Goal: Check status: Check status

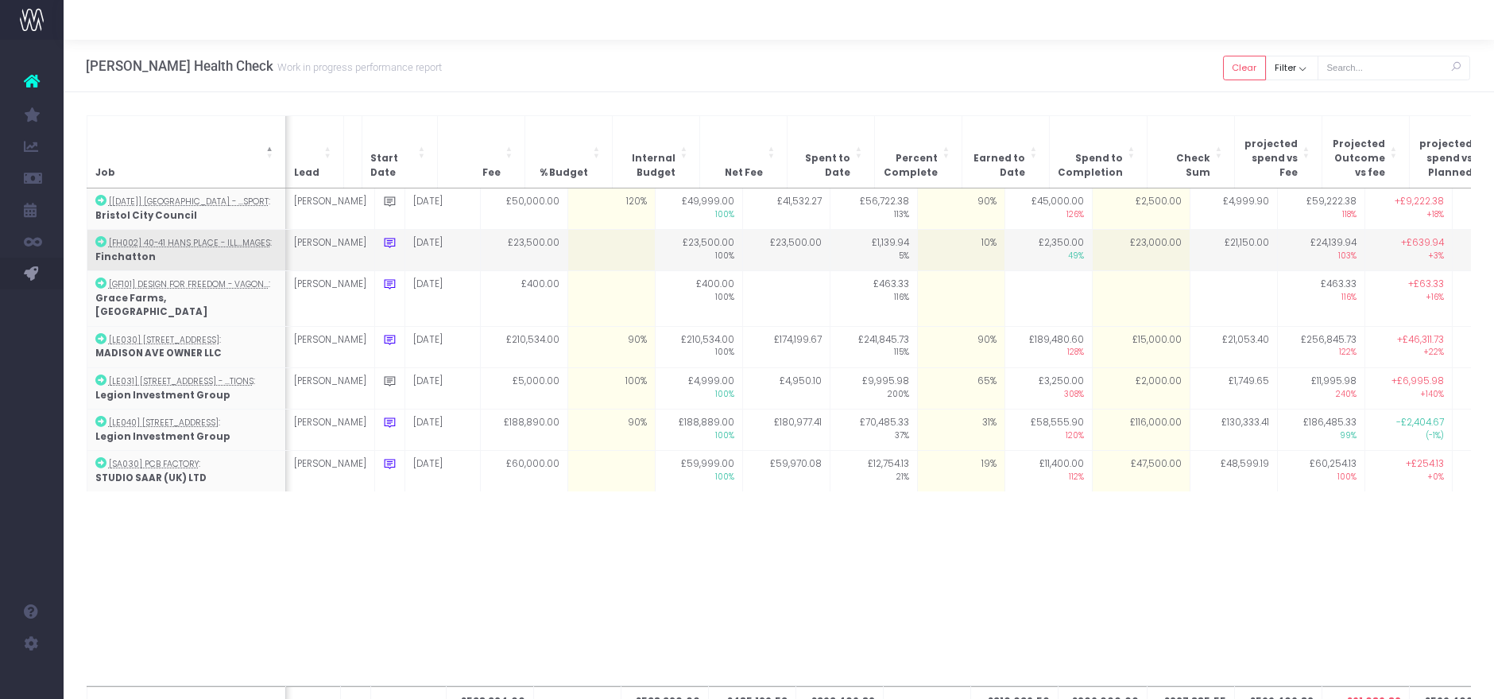
scroll to position [0, 127]
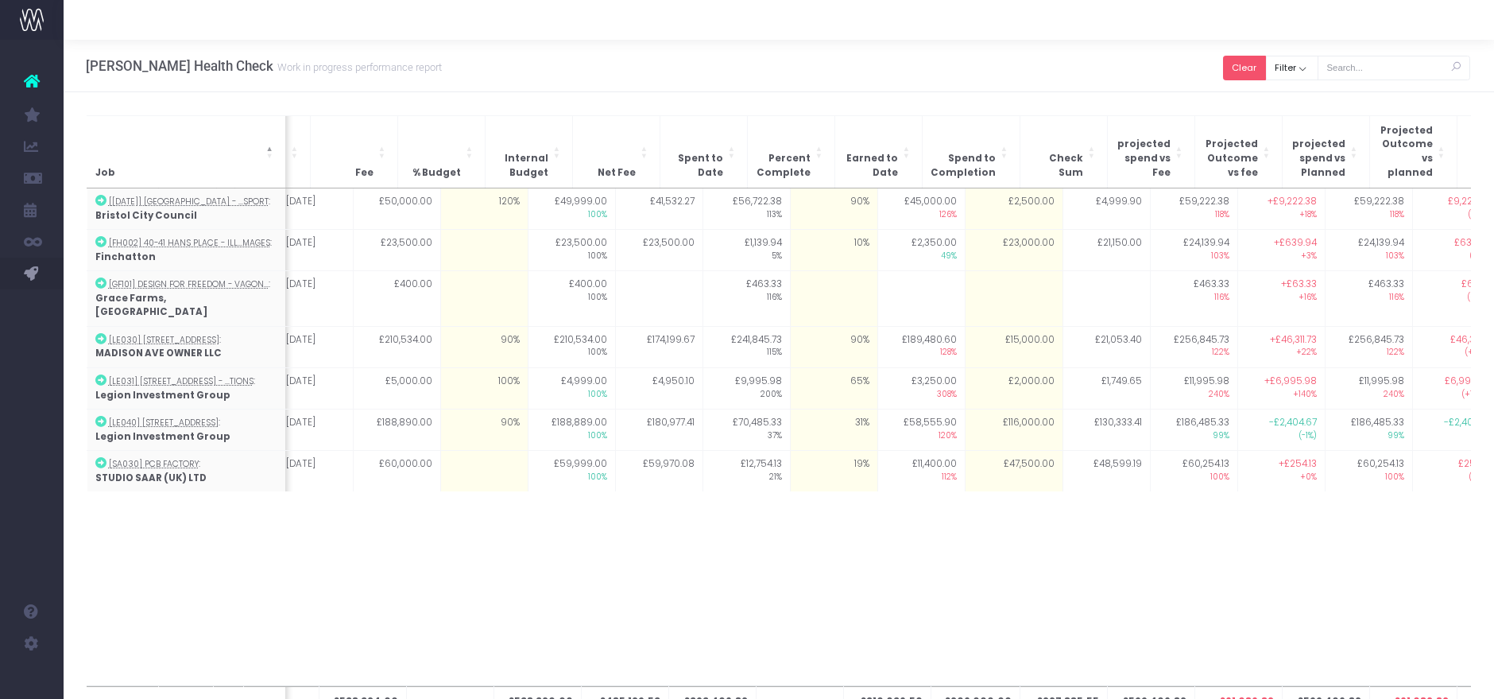
click at [1257, 56] on button "Clear" at bounding box center [1244, 68] width 43 height 25
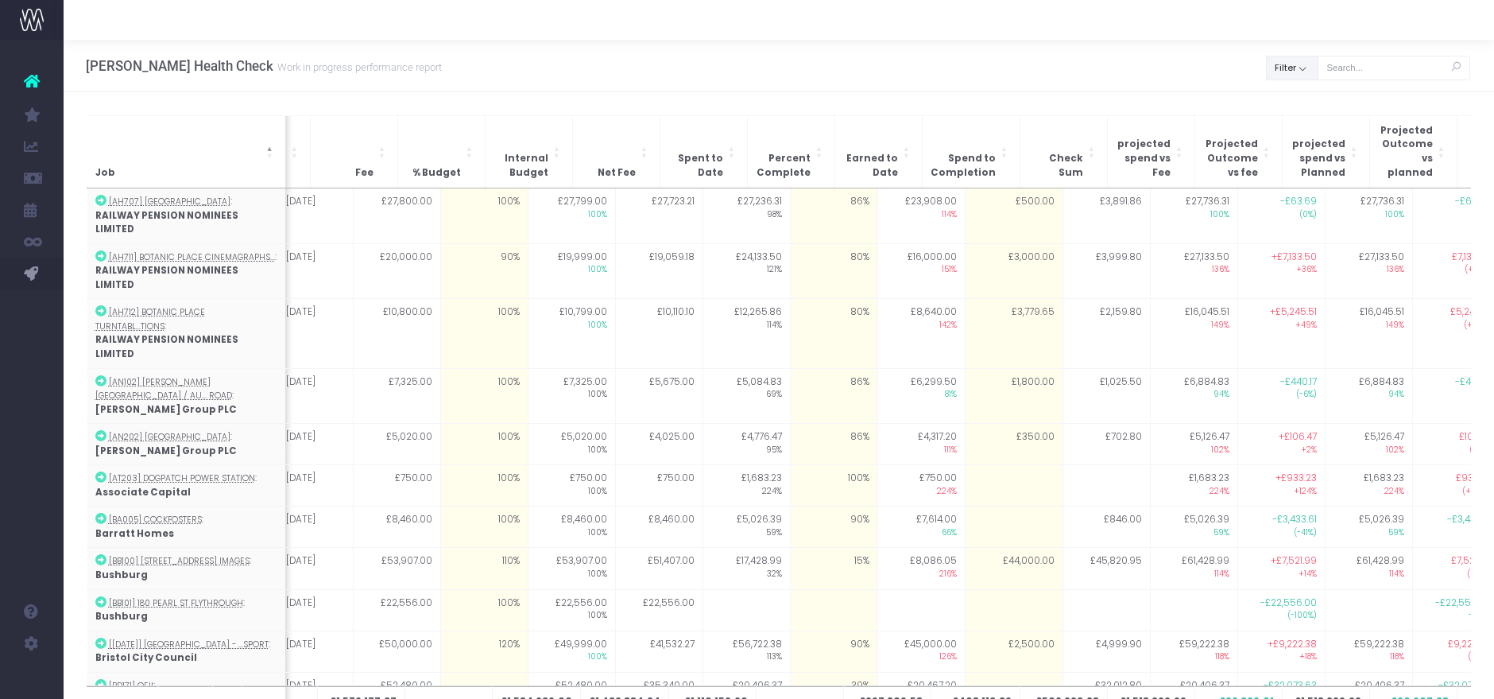
click at [1299, 66] on button "Filter" at bounding box center [1292, 68] width 52 height 25
click at [1289, 103] on span at bounding box center [1289, 103] width 14 height 14
click at [1306, 103] on input "All" at bounding box center [1311, 100] width 10 height 10
checkbox input "false"
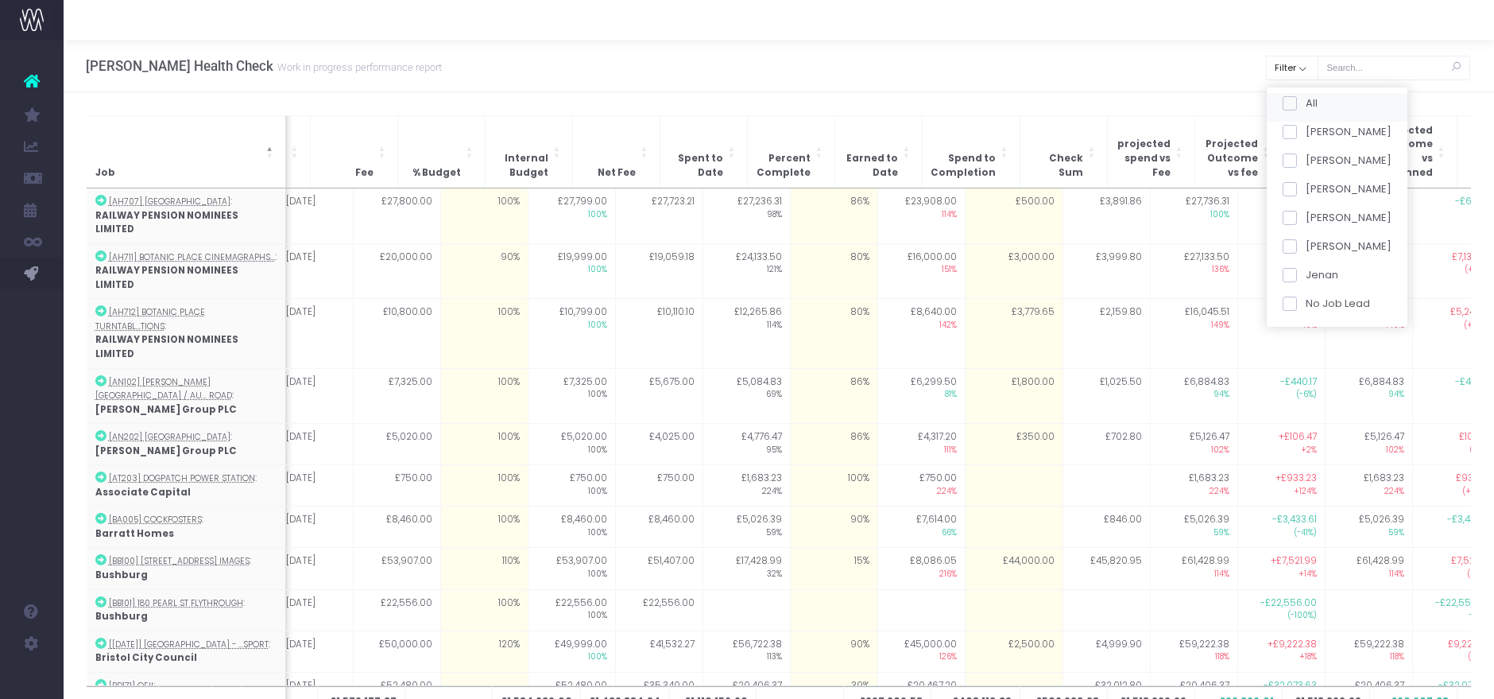
checkbox input "false"
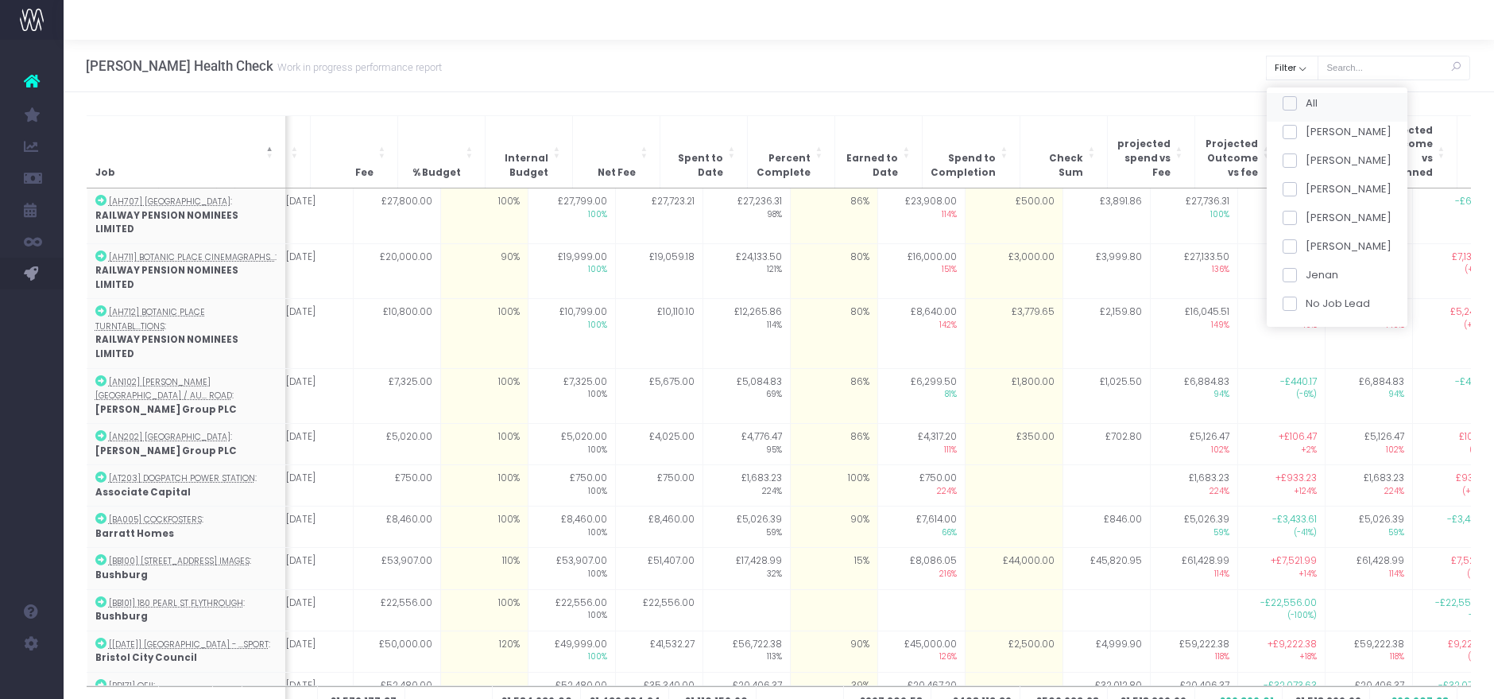
checkbox input "false"
click at [1288, 177] on div "[PERSON_NAME]" at bounding box center [1337, 163] width 141 height 29
click at [1288, 182] on span at bounding box center [1289, 189] width 14 height 14
click at [1306, 182] on input "[PERSON_NAME]" at bounding box center [1311, 186] width 10 height 10
checkbox input "true"
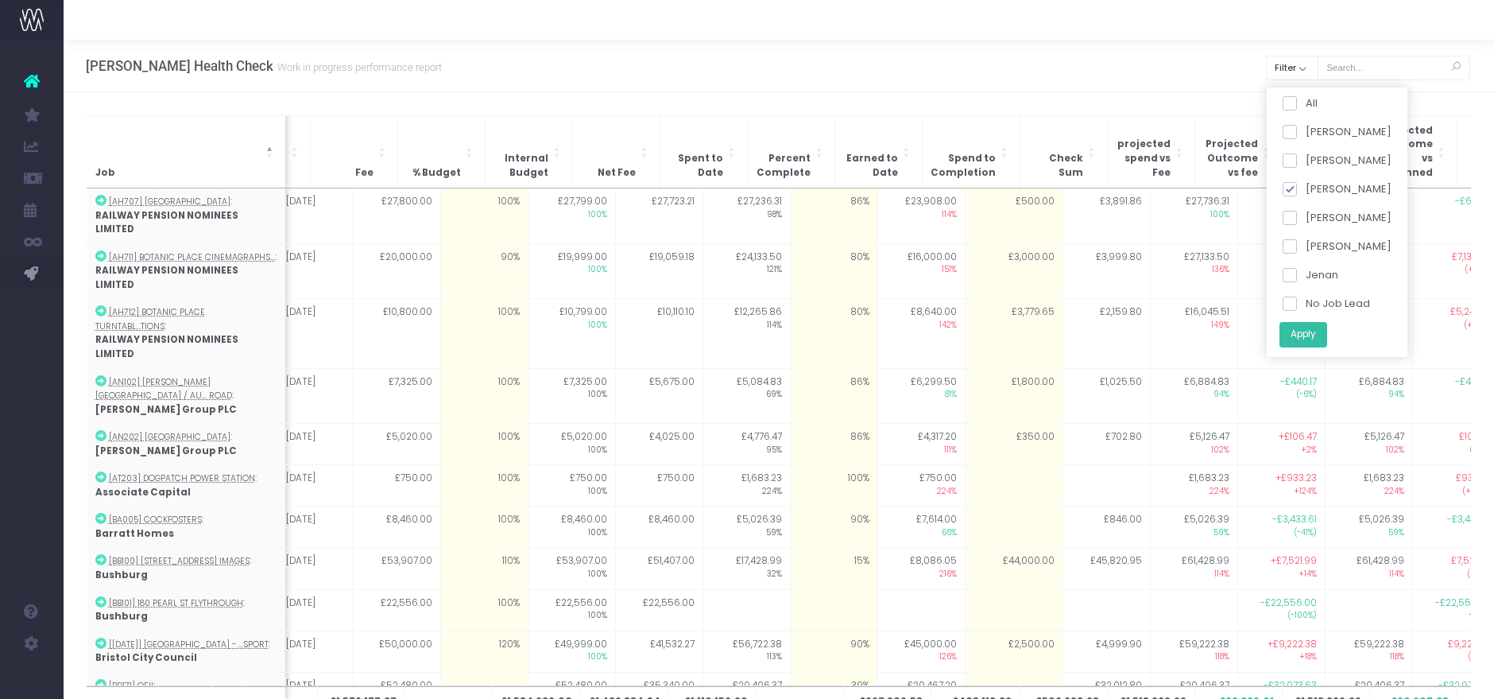
click at [1295, 331] on button "Apply" at bounding box center [1303, 334] width 48 height 26
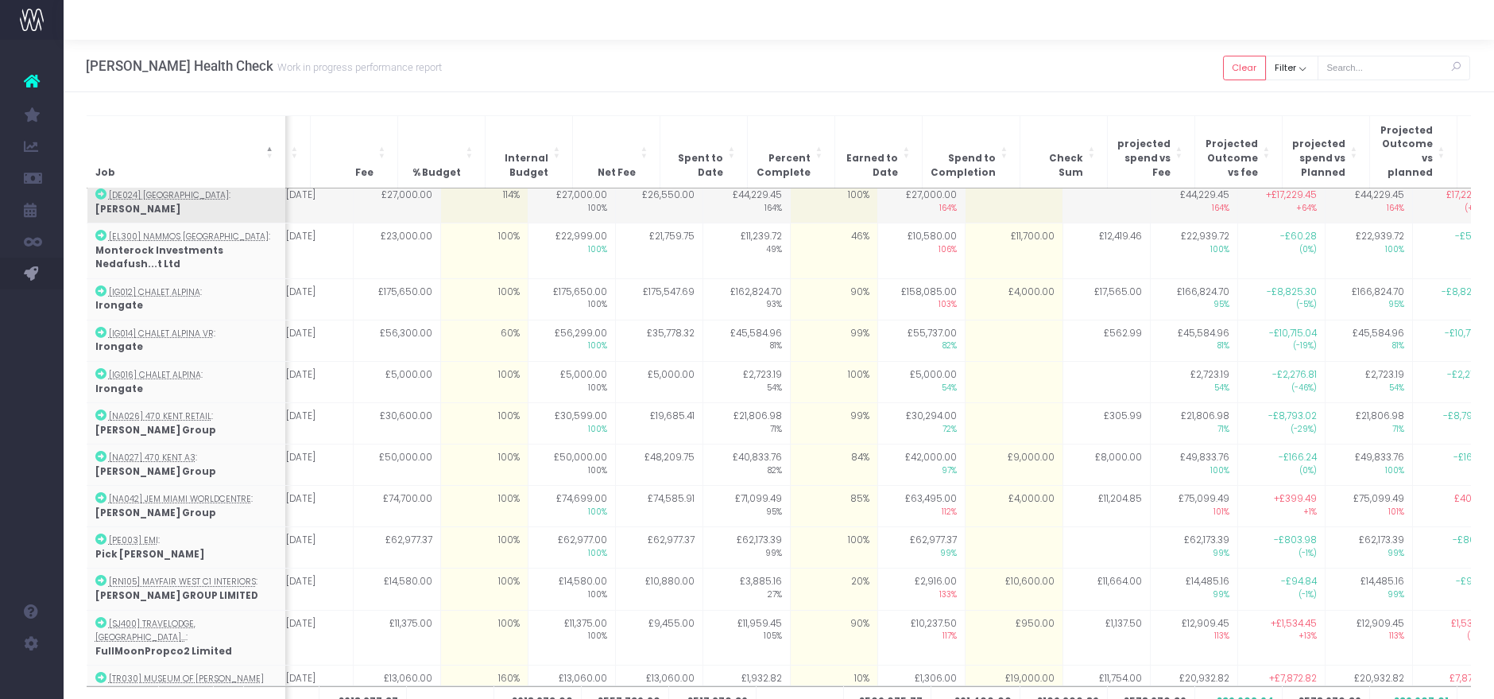
scroll to position [233, 127]
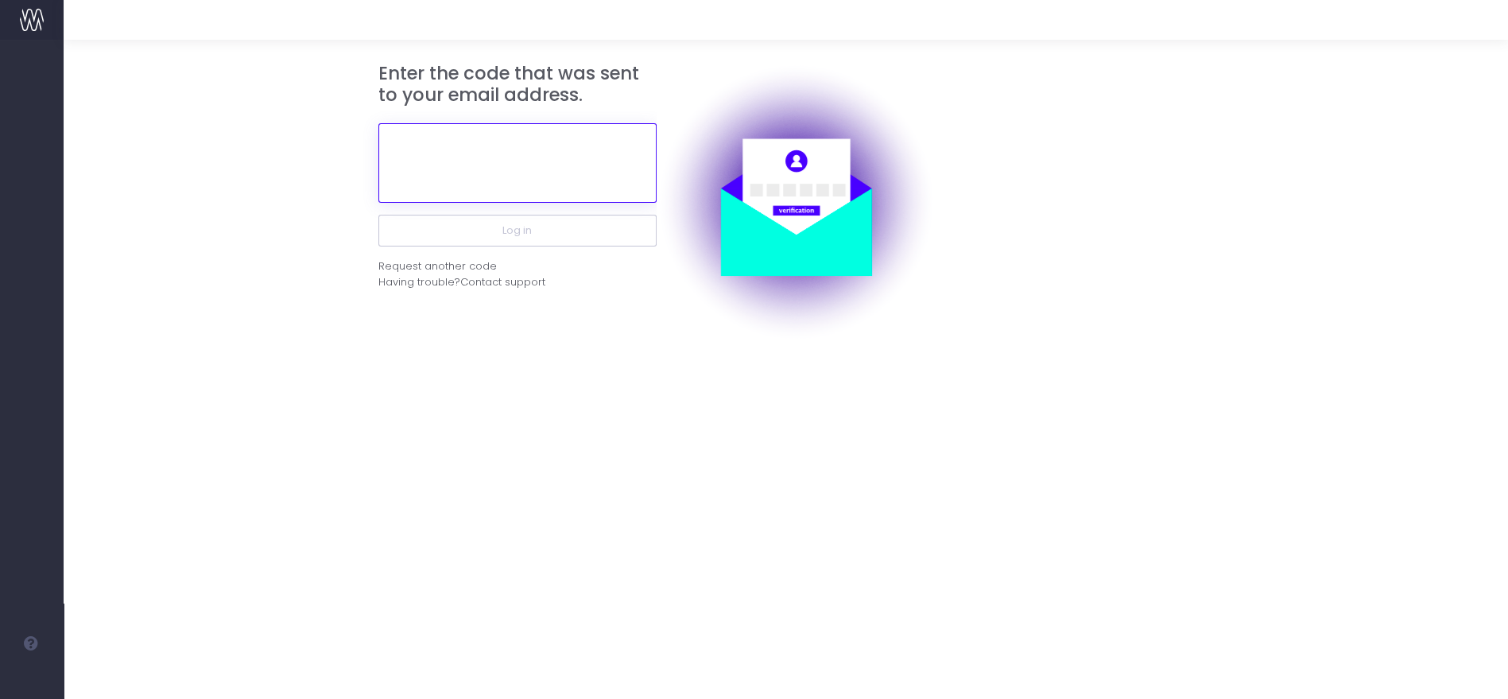
click at [593, 169] on input "text" at bounding box center [517, 162] width 278 height 79
paste input "717702"
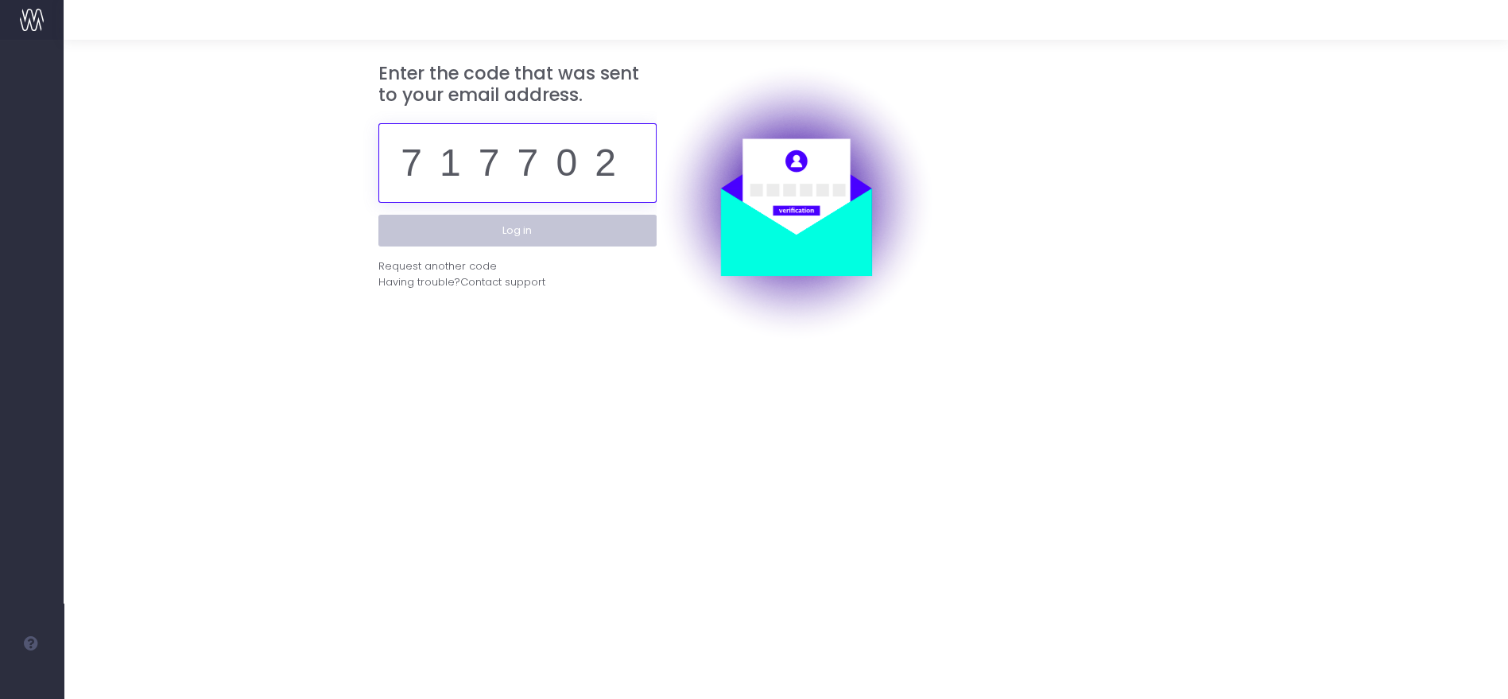
type input "717702"
click at [579, 226] on button "Log in" at bounding box center [517, 231] width 278 height 32
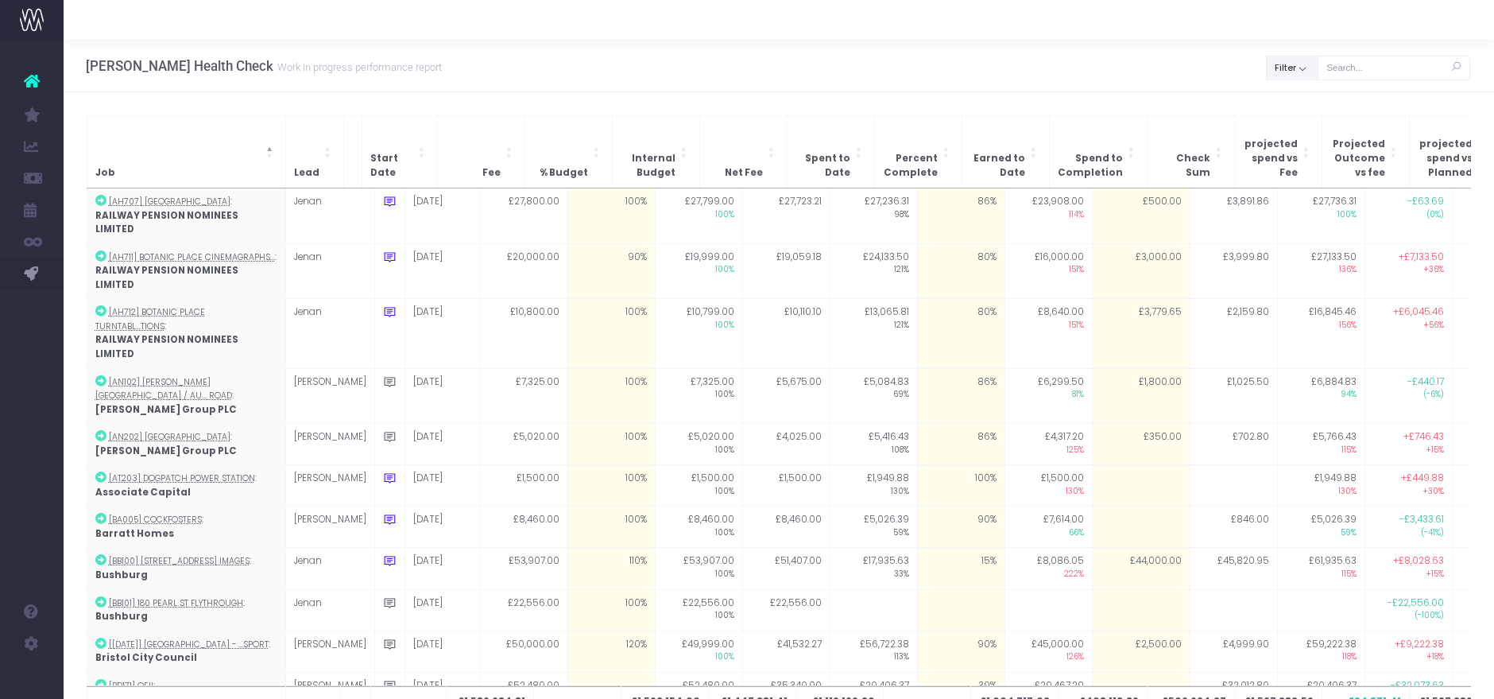
click at [1309, 62] on button "Filter" at bounding box center [1292, 68] width 52 height 25
click at [1296, 107] on span at bounding box center [1289, 103] width 14 height 14
click at [1306, 106] on input "All" at bounding box center [1311, 100] width 10 height 10
checkbox input "false"
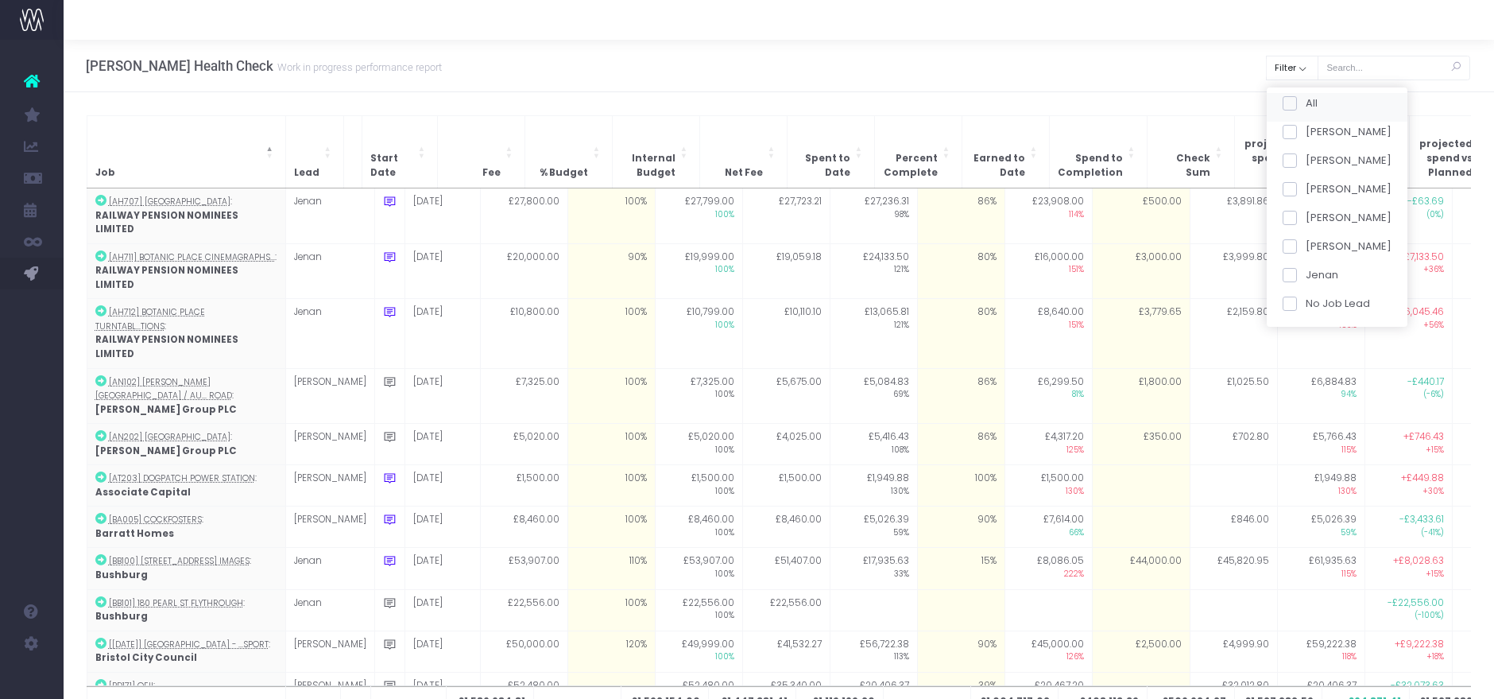
checkbox input "false"
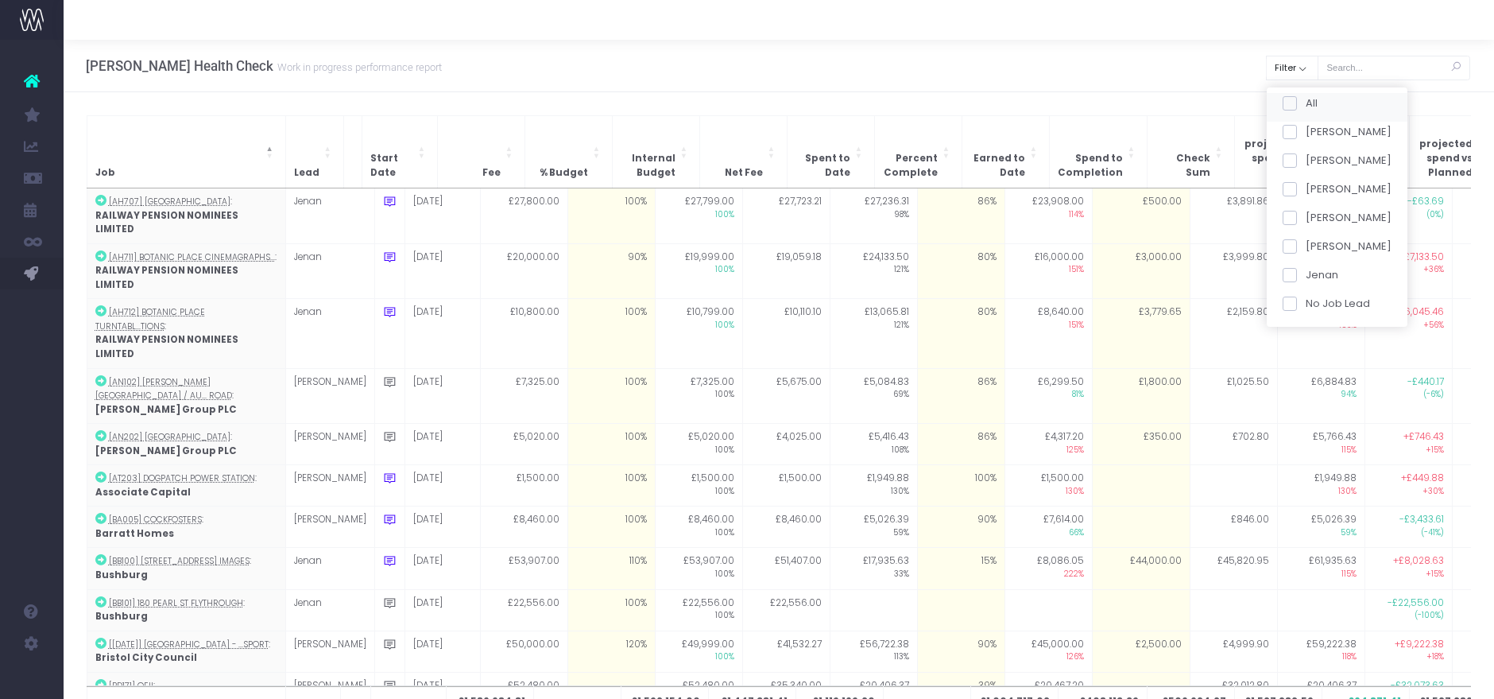
checkbox input "false"
click at [1291, 181] on label "[PERSON_NAME]" at bounding box center [1337, 189] width 110 height 16
click at [1298, 193] on label "[PERSON_NAME]" at bounding box center [1337, 189] width 110 height 16
click at [1306, 192] on input "[PERSON_NAME]" at bounding box center [1311, 186] width 10 height 10
checkbox input "true"
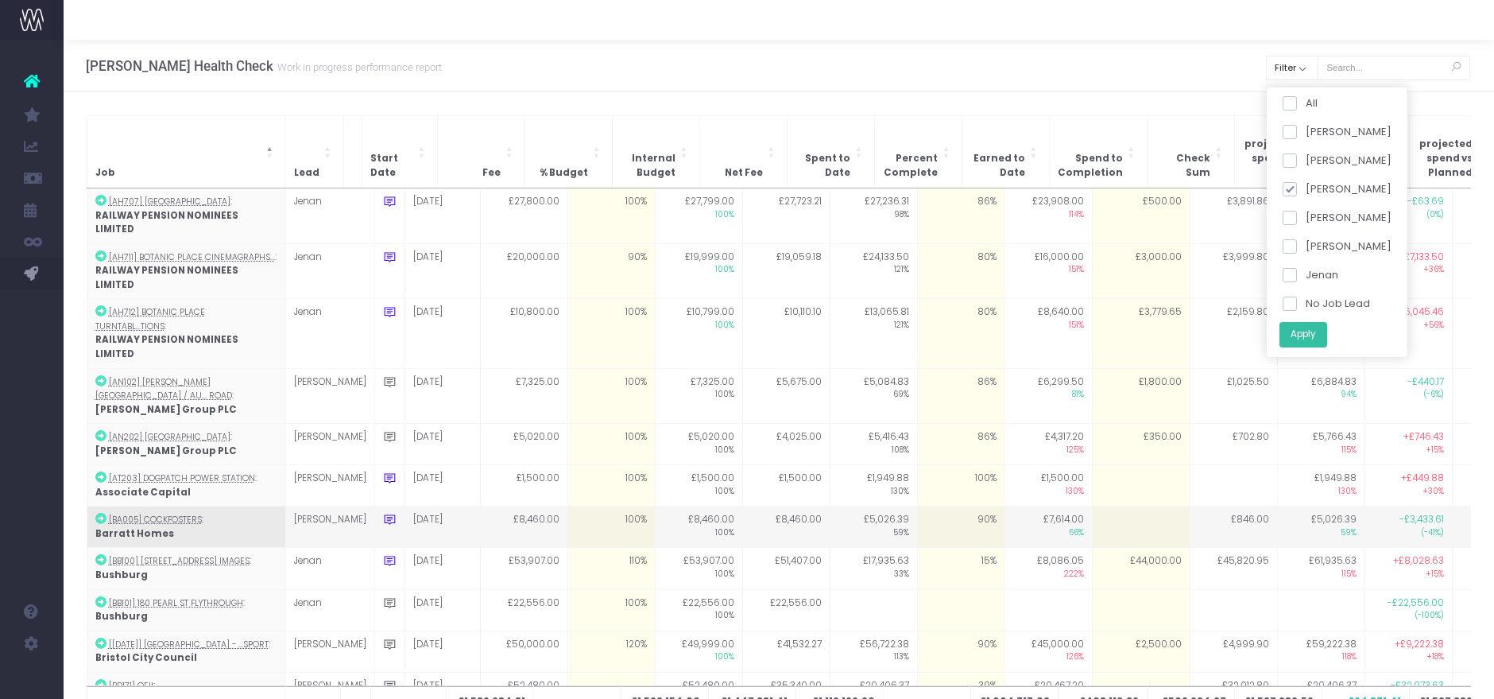
click at [1310, 335] on button "Apply" at bounding box center [1303, 334] width 48 height 26
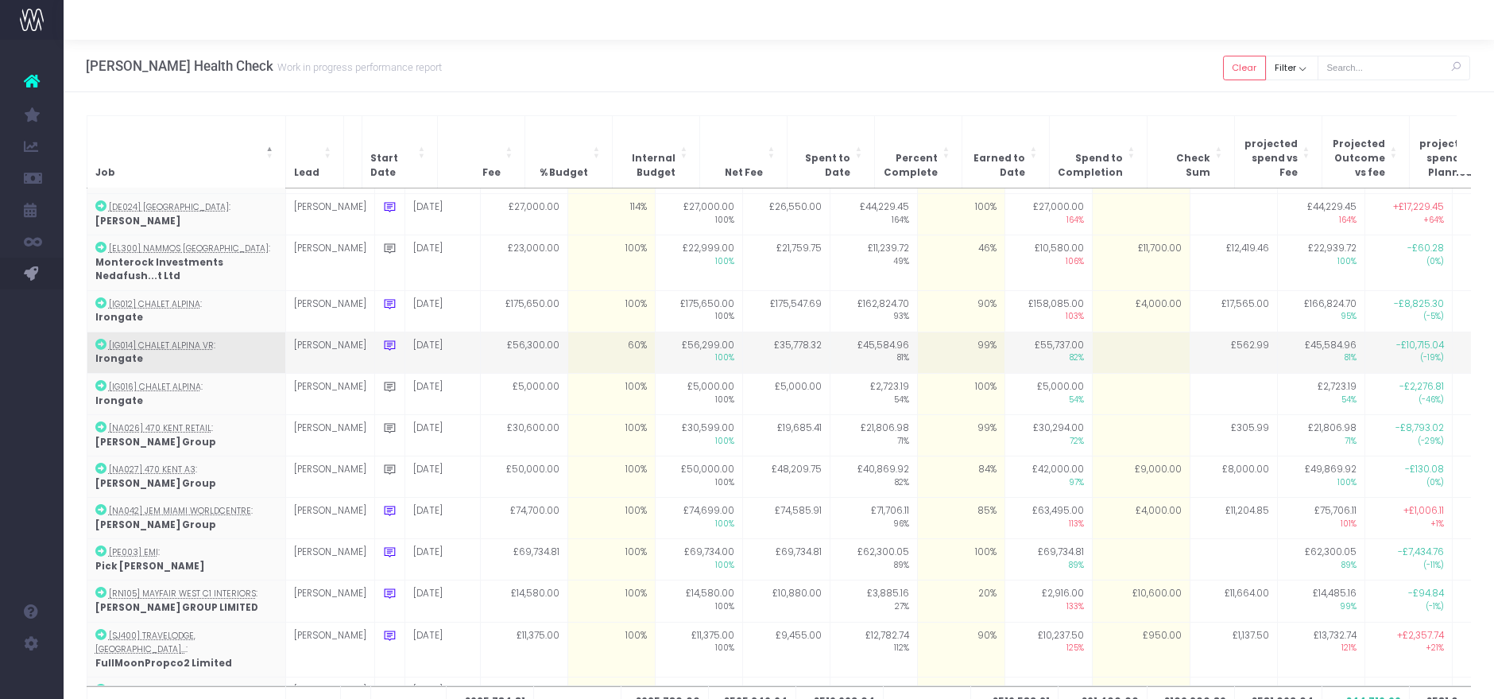
scroll to position [233, 0]
